Goal: Task Accomplishment & Management: Manage account settings

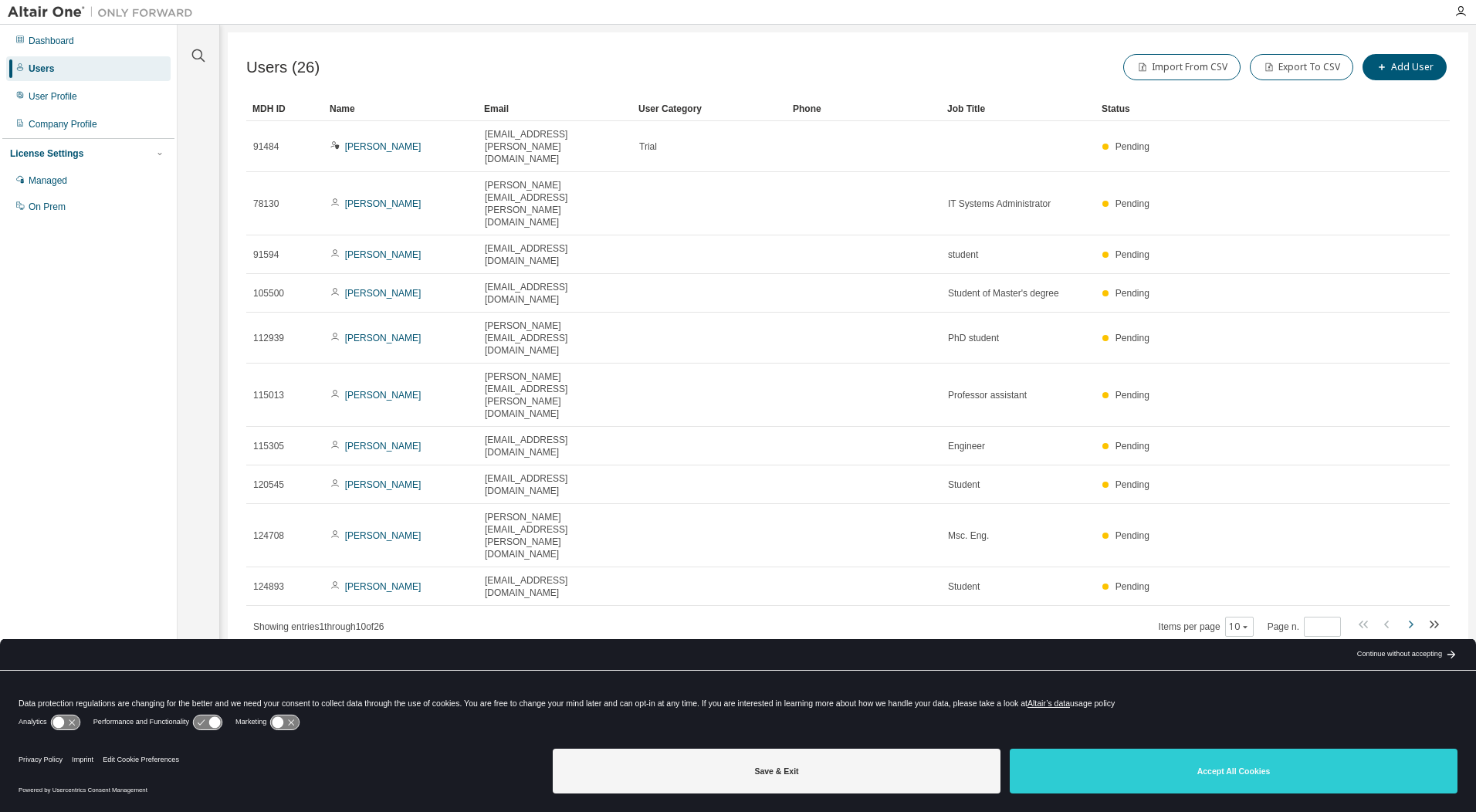
click at [1413, 615] on icon "button" at bounding box center [1410, 624] width 18 height 18
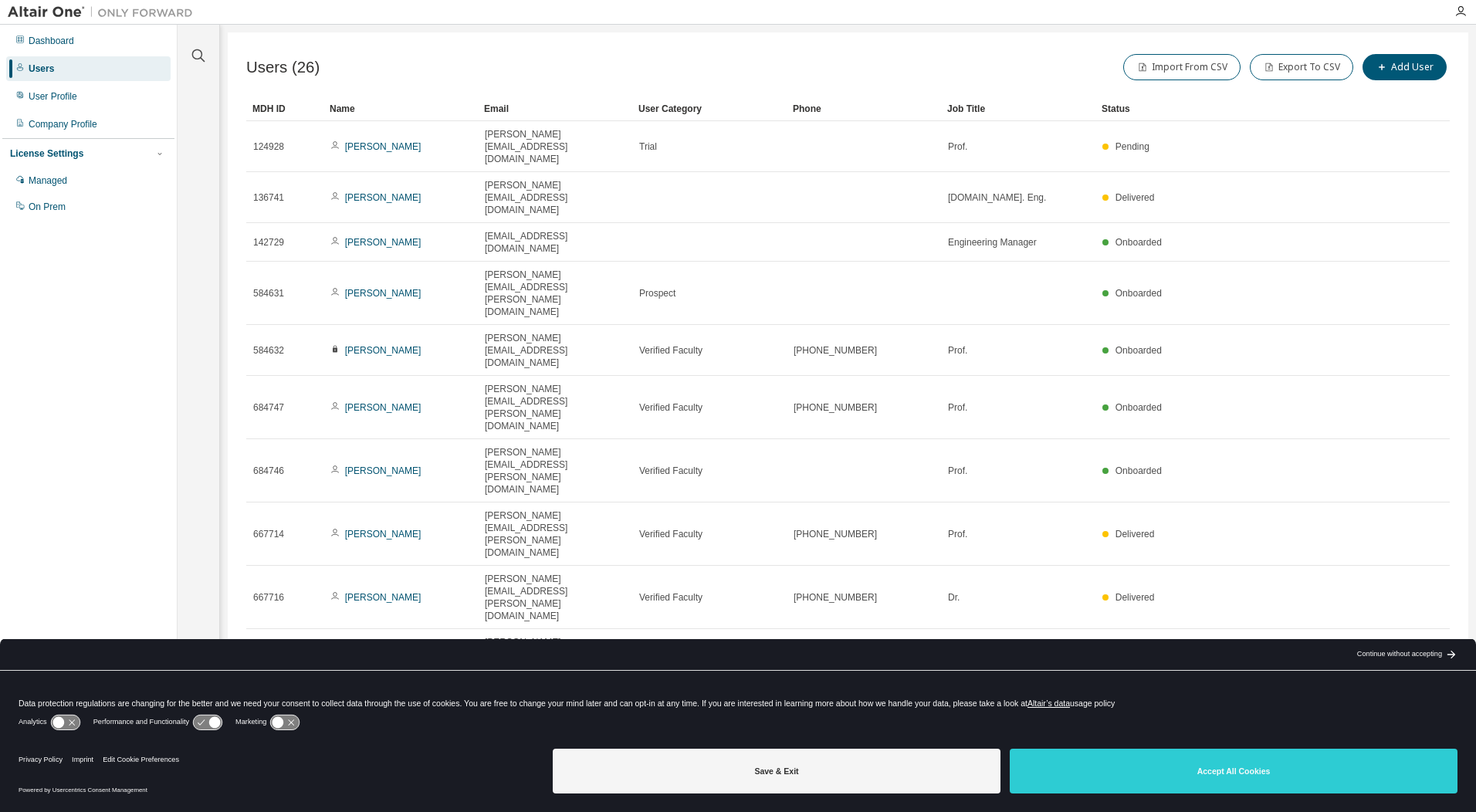
click at [1411, 689] on icon "button" at bounding box center [1410, 698] width 18 height 18
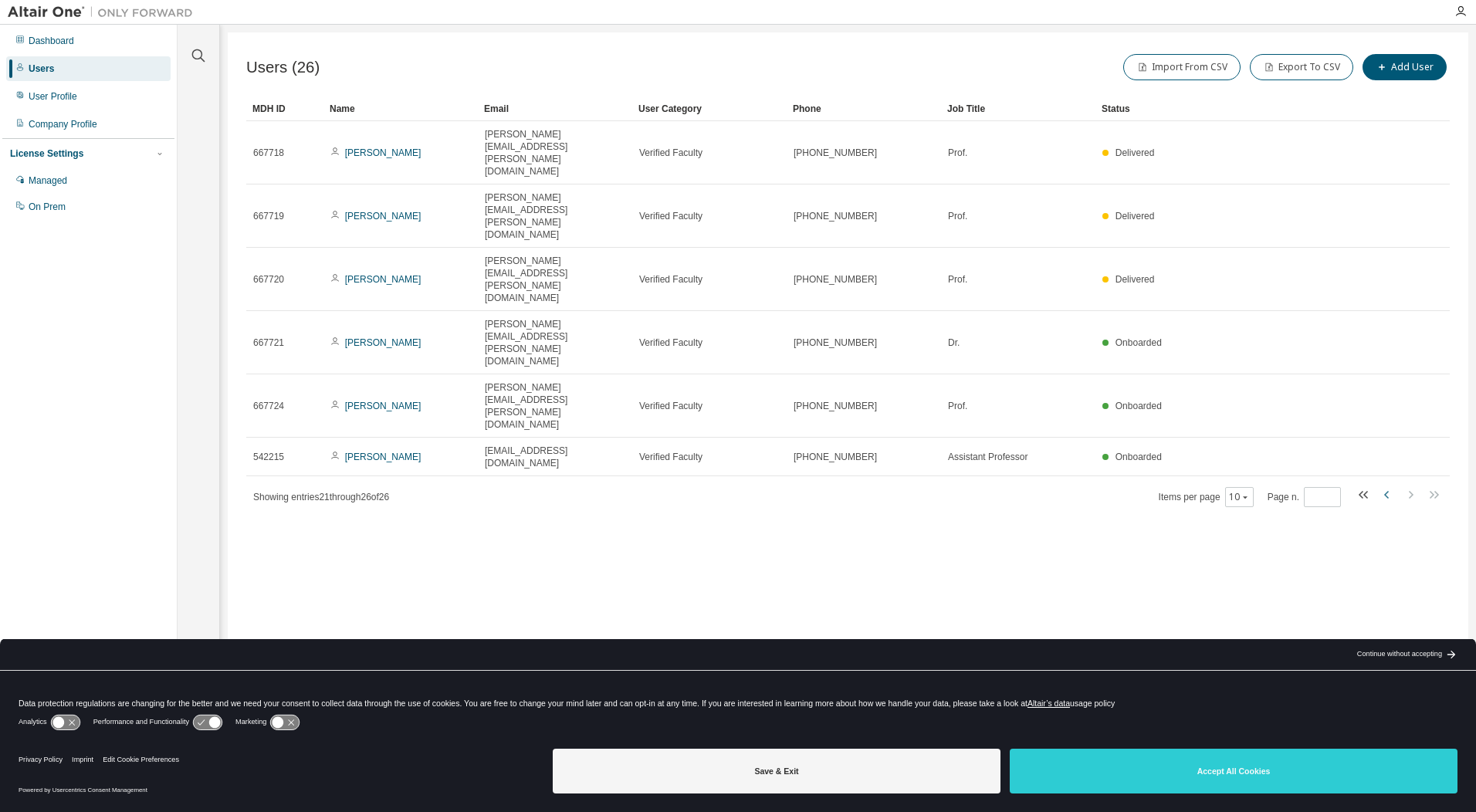
click at [1385, 485] on icon "button" at bounding box center [1387, 494] width 18 height 18
type input "*"
